Goal: Task Accomplishment & Management: Complete application form

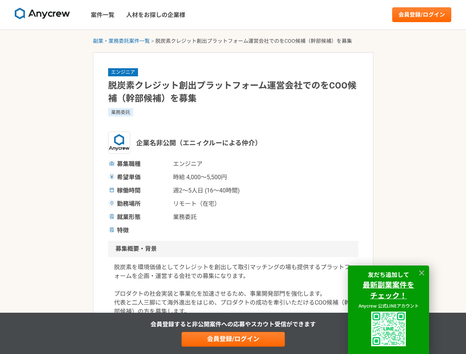
click at [233, 177] on span "時給 4,000〜5,500円" at bounding box center [210, 177] width 74 height 9
click at [42, 15] on img at bounding box center [42, 14] width 55 height 12
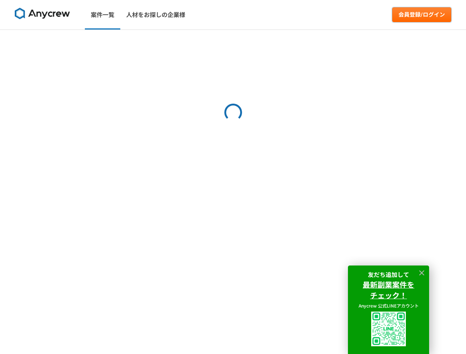
click at [422, 15] on link "会員登録/ログイン" at bounding box center [421, 14] width 59 height 15
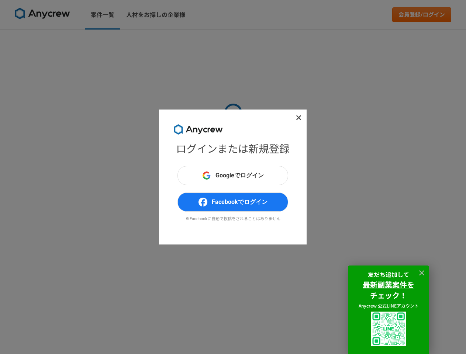
click at [121, 41] on div "ログインまたは新規登録 Googleでログイン Facebookでログイン ※Facebookに自動で投稿をされることはありません" at bounding box center [233, 177] width 466 height 354
